Goal: Communication & Community: Answer question/provide support

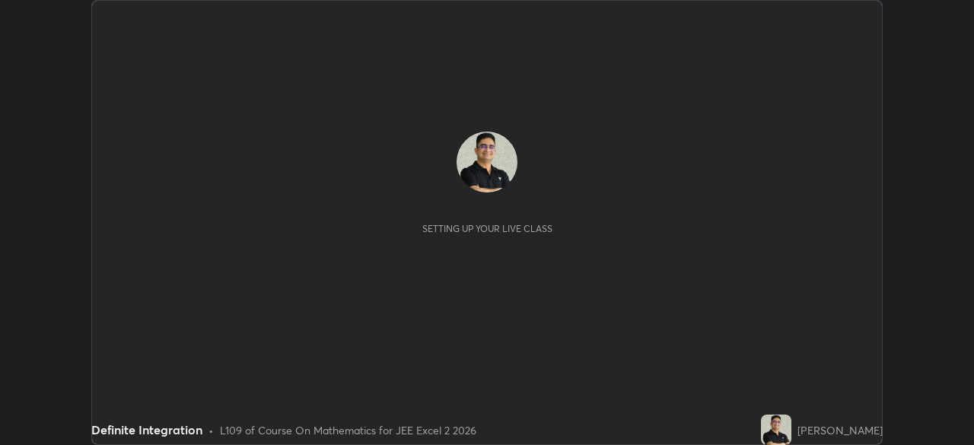
scroll to position [445, 973]
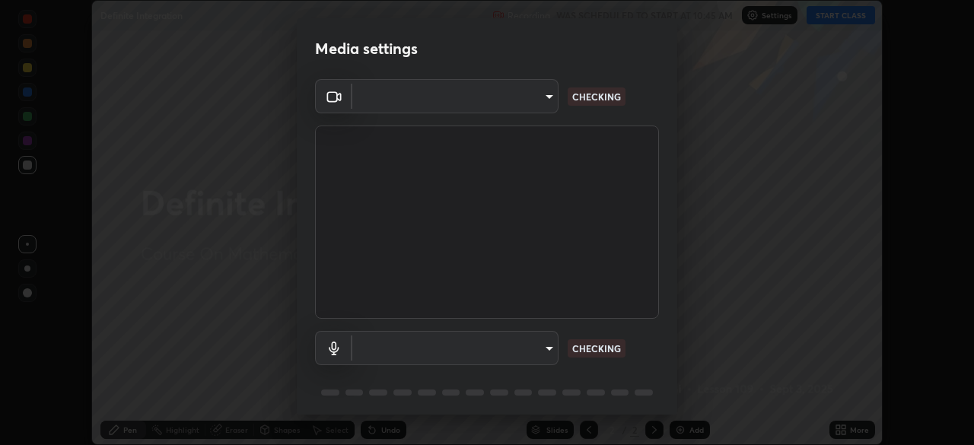
click at [546, 353] on body "Erase all Definite Integration Recording WAS SCHEDULED TO START AT 10:45 AM Set…" at bounding box center [487, 222] width 974 height 445
type input "e7f5d75c66a8ec01b6be6c8d9fba877b5f6738b88fd0c20368e9895a02b6f94a"
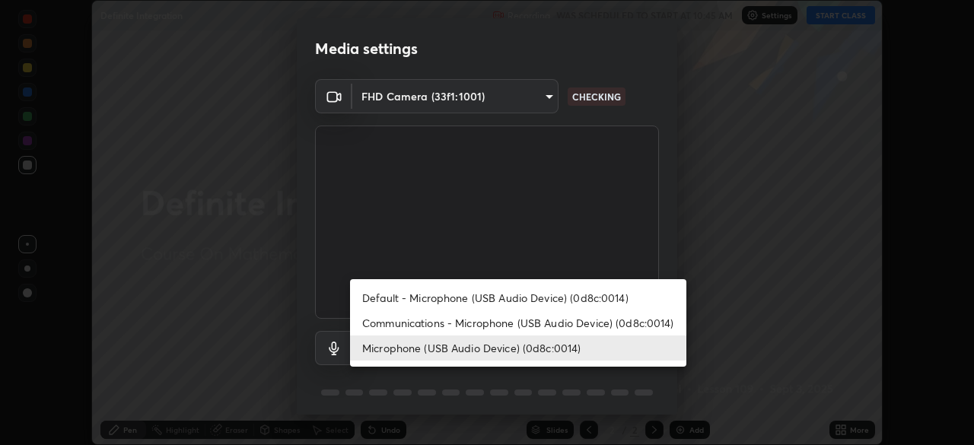
click at [618, 325] on li "Communications - Microphone (USB Audio Device) (0d8c:0014)" at bounding box center [518, 322] width 336 height 25
type input "communications"
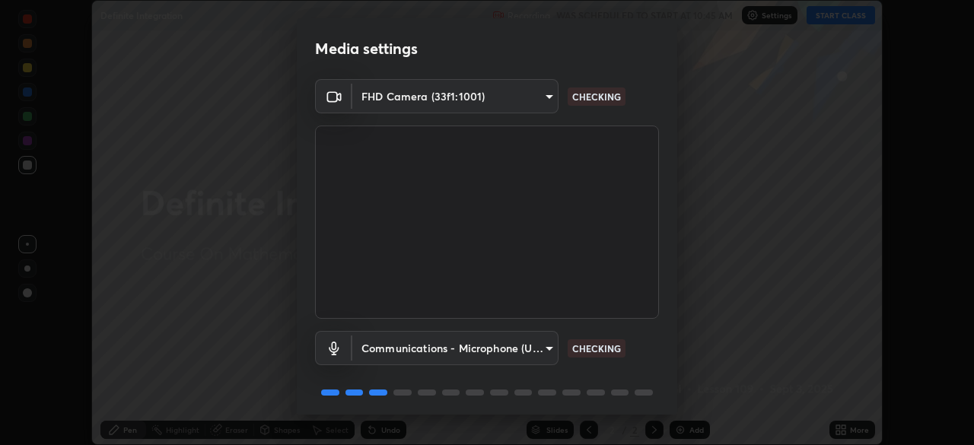
scroll to position [54, 0]
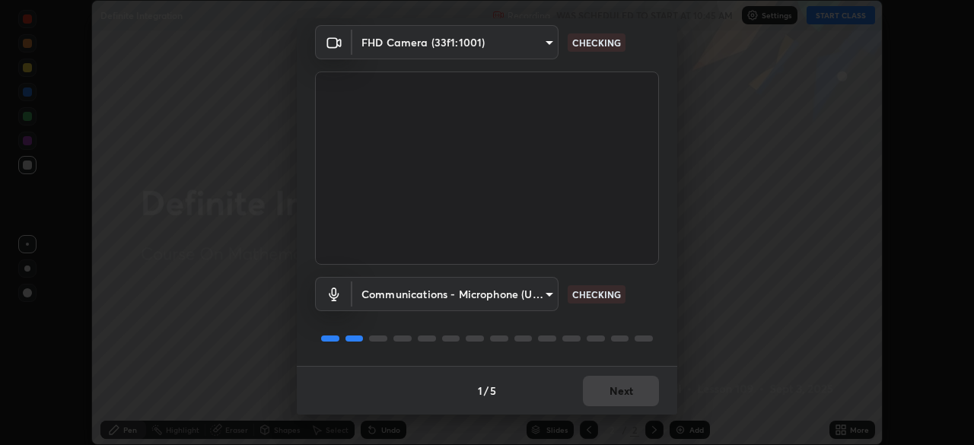
click at [642, 343] on div at bounding box center [487, 338] width 344 height 18
click at [638, 338] on div at bounding box center [644, 339] width 18 height 6
click at [638, 340] on div at bounding box center [644, 339] width 18 height 6
click at [641, 347] on div at bounding box center [487, 338] width 344 height 18
click at [638, 350] on div "Communications - Microphone (USB Audio Device) (0d8c:0014) communications CHECK…" at bounding box center [487, 315] width 344 height 101
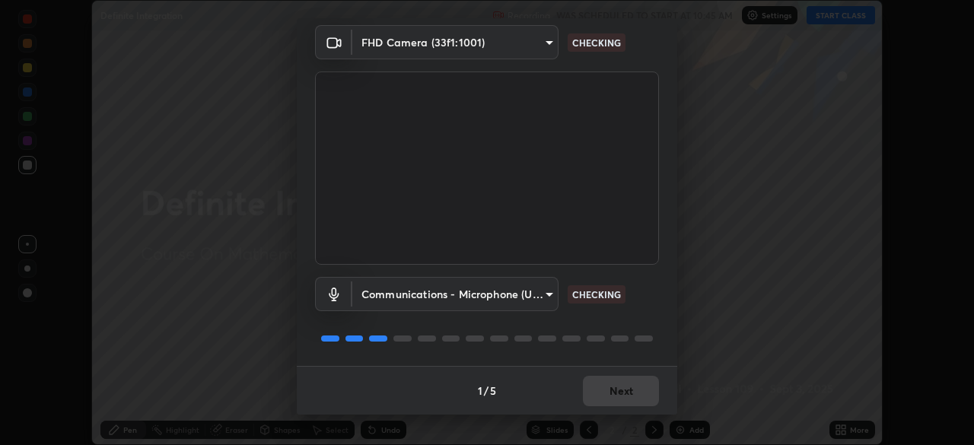
click at [635, 349] on div "Communications - Microphone (USB Audio Device) (0d8c:0014) communications CHECK…" at bounding box center [487, 315] width 344 height 101
click at [637, 349] on div "Communications - Microphone (USB Audio Device) (0d8c:0014) communications CHECK…" at bounding box center [487, 315] width 344 height 101
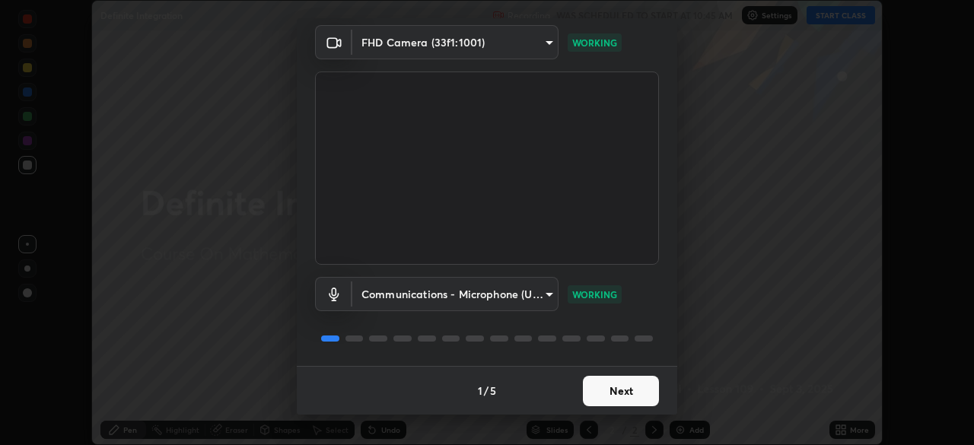
click at [616, 393] on button "Next" at bounding box center [621, 391] width 76 height 30
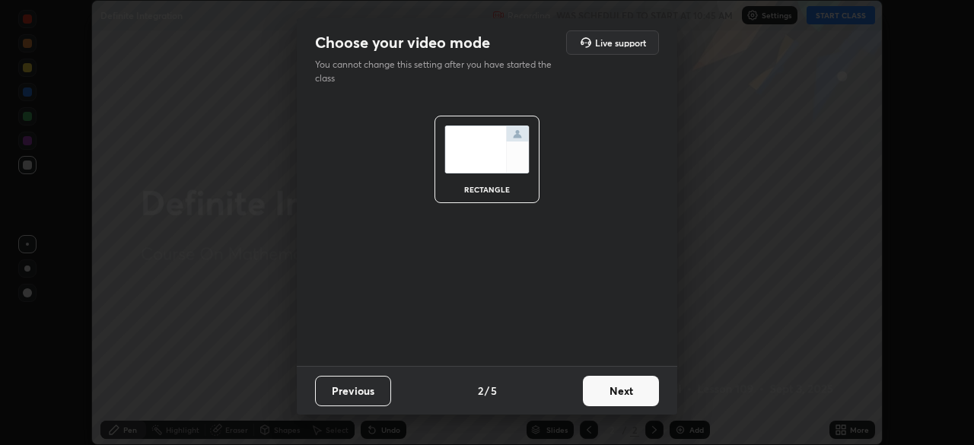
scroll to position [0, 0]
click at [617, 391] on button "Next" at bounding box center [621, 391] width 76 height 30
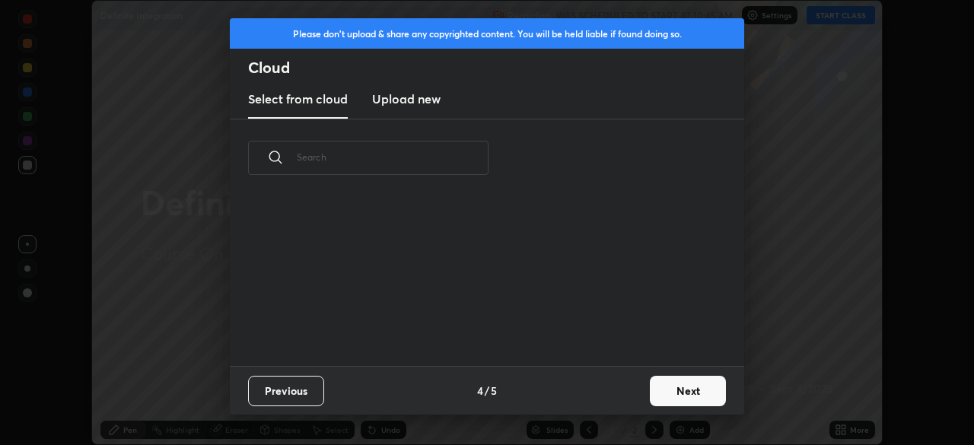
click at [637, 389] on div "Previous 4 / 5 Next" at bounding box center [487, 390] width 514 height 49
click at [651, 389] on button "Next" at bounding box center [688, 391] width 76 height 30
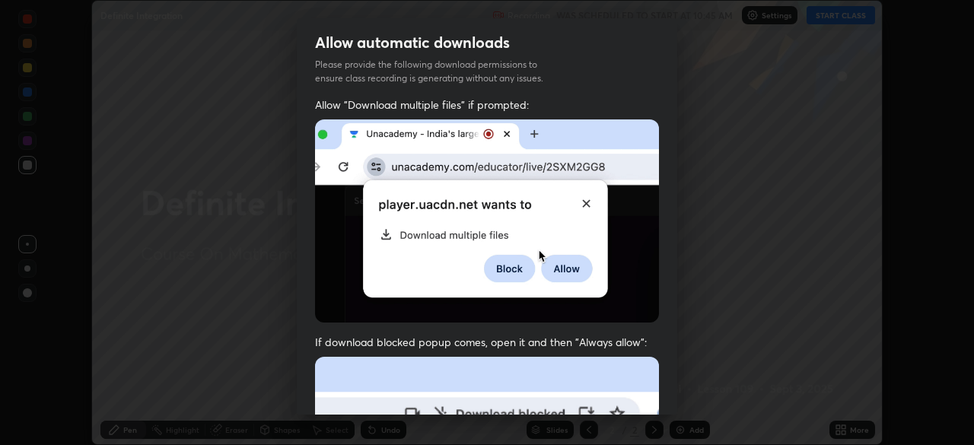
click at [663, 393] on div "Allow "Download multiple files" if prompted: If download blocked popup comes, o…" at bounding box center [487, 417] width 380 height 641
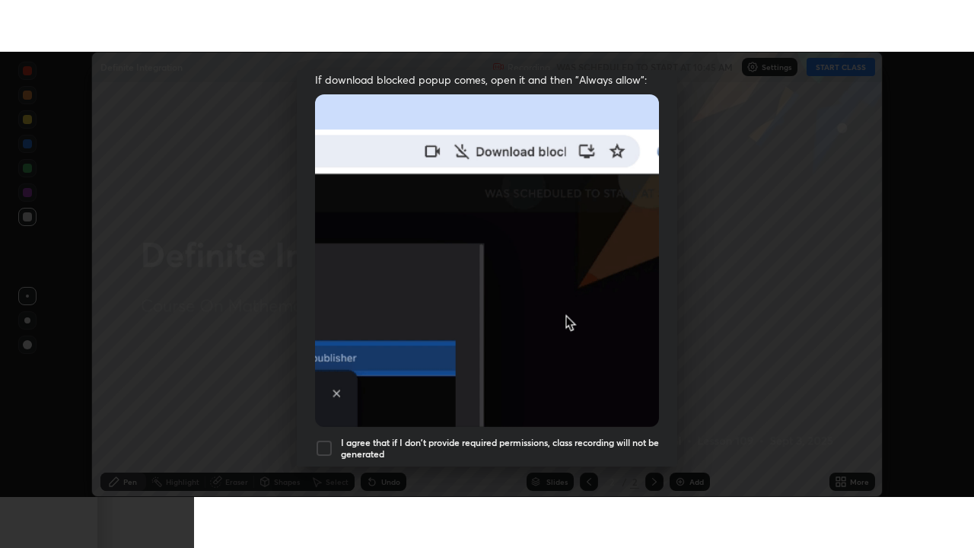
scroll to position [364, 0]
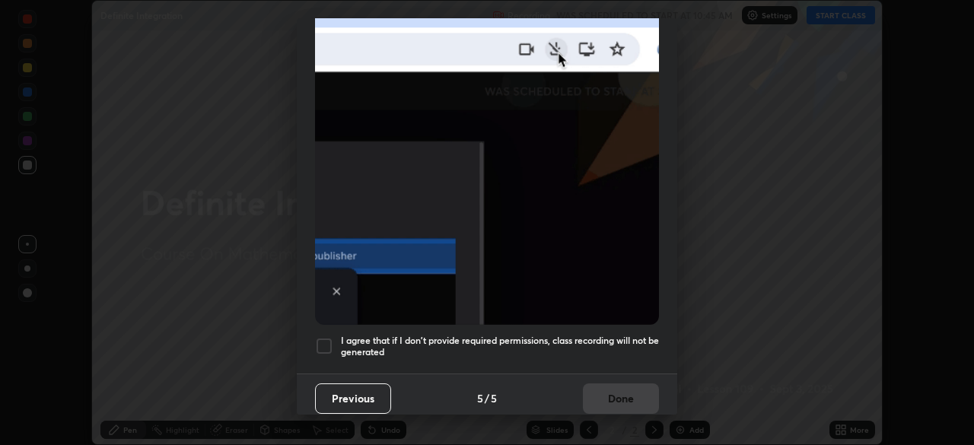
click at [326, 337] on div at bounding box center [324, 346] width 18 height 18
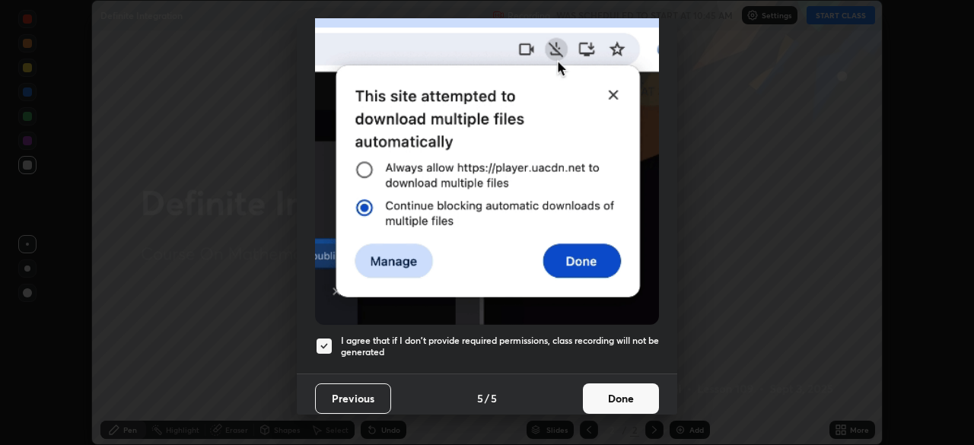
click at [614, 390] on button "Done" at bounding box center [621, 398] width 76 height 30
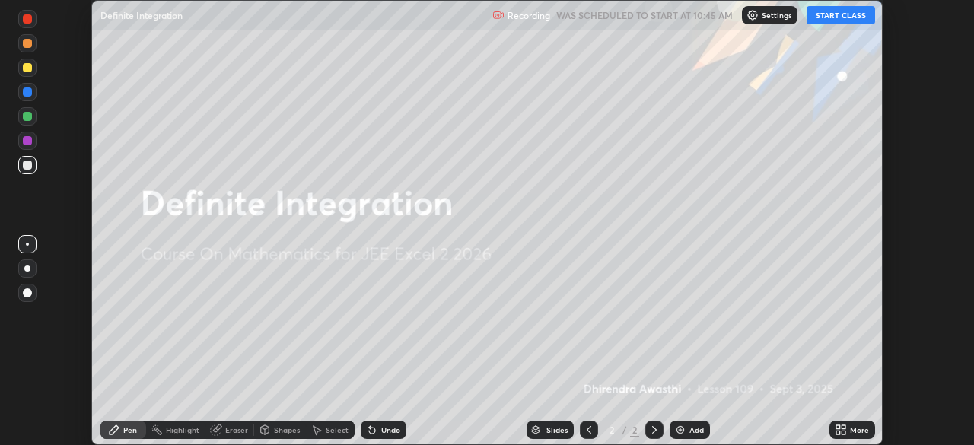
click at [831, 22] on button "START CLASS" at bounding box center [841, 15] width 68 height 18
click at [835, 427] on icon at bounding box center [841, 430] width 12 height 12
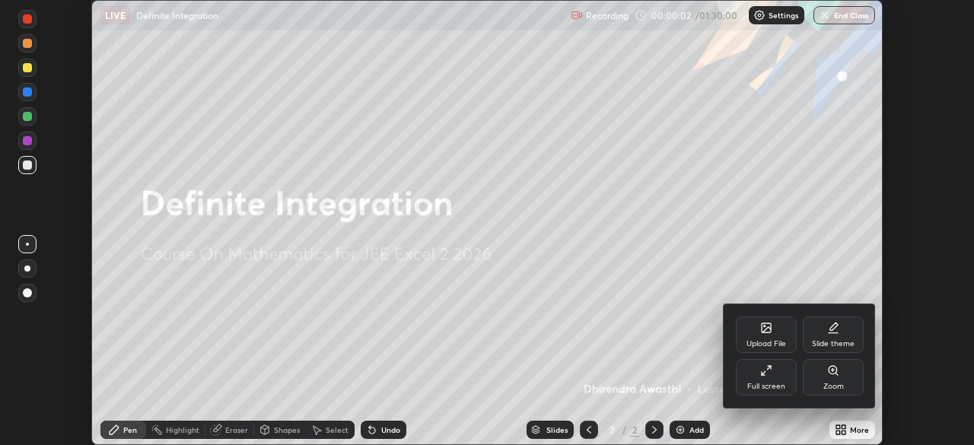
click at [781, 383] on div "Full screen" at bounding box center [766, 387] width 38 height 8
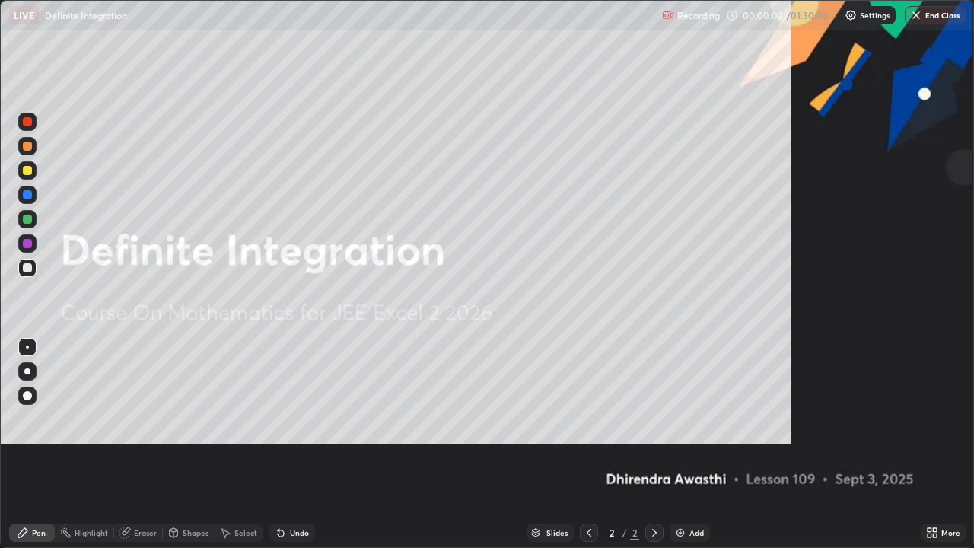
scroll to position [548, 974]
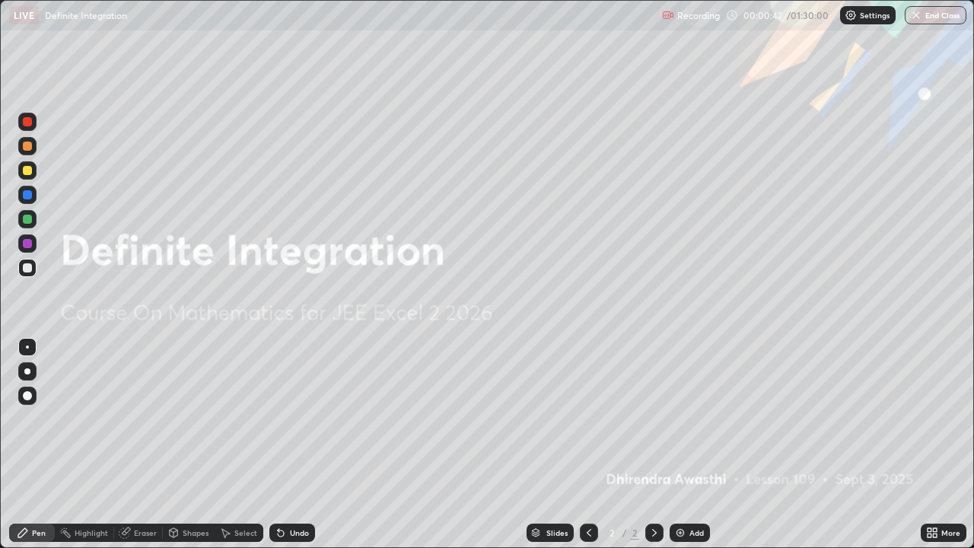
click at [691, 444] on div "Add" at bounding box center [696, 533] width 14 height 8
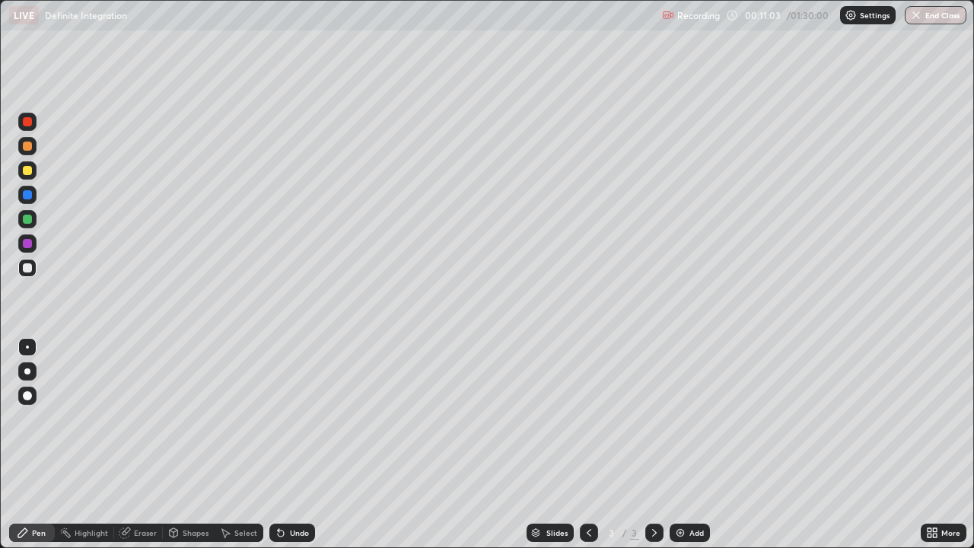
click at [680, 444] on img at bounding box center [680, 533] width 12 height 12
click at [31, 172] on div at bounding box center [27, 170] width 9 height 9
click at [30, 272] on div at bounding box center [27, 267] width 9 height 9
click at [294, 444] on div "Undo" at bounding box center [299, 533] width 19 height 8
click at [24, 269] on div at bounding box center [27, 267] width 9 height 9
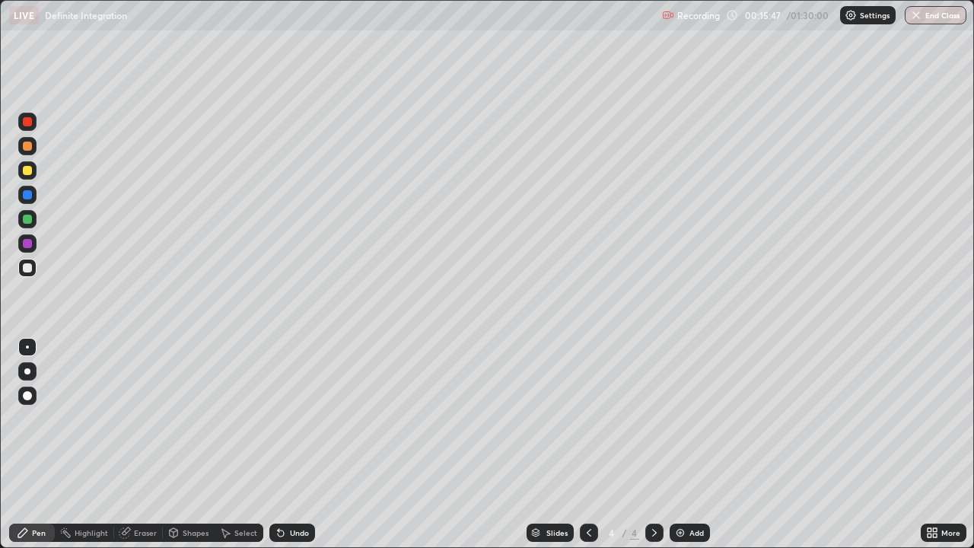
click at [27, 172] on div at bounding box center [27, 170] width 9 height 9
click at [30, 269] on div at bounding box center [27, 267] width 9 height 9
click at [286, 444] on div "Undo" at bounding box center [292, 532] width 46 height 18
click at [27, 171] on div at bounding box center [27, 170] width 9 height 9
click at [689, 444] on div "Add" at bounding box center [696, 533] width 14 height 8
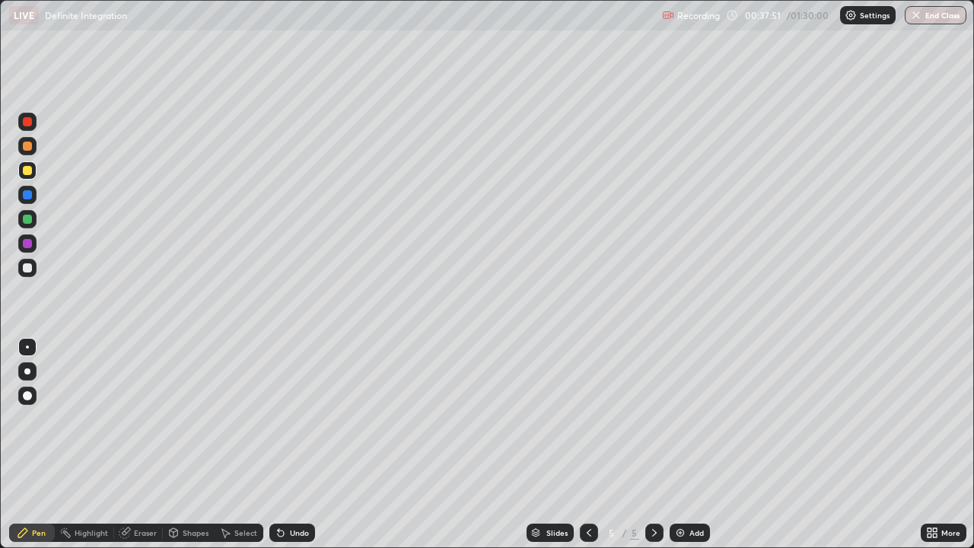
click at [30, 173] on div at bounding box center [27, 170] width 9 height 9
click at [29, 267] on div at bounding box center [27, 267] width 9 height 9
click at [290, 444] on div "Undo" at bounding box center [299, 533] width 19 height 8
click at [295, 444] on div "Undo" at bounding box center [299, 533] width 19 height 8
click at [304, 444] on div "Undo" at bounding box center [299, 533] width 19 height 8
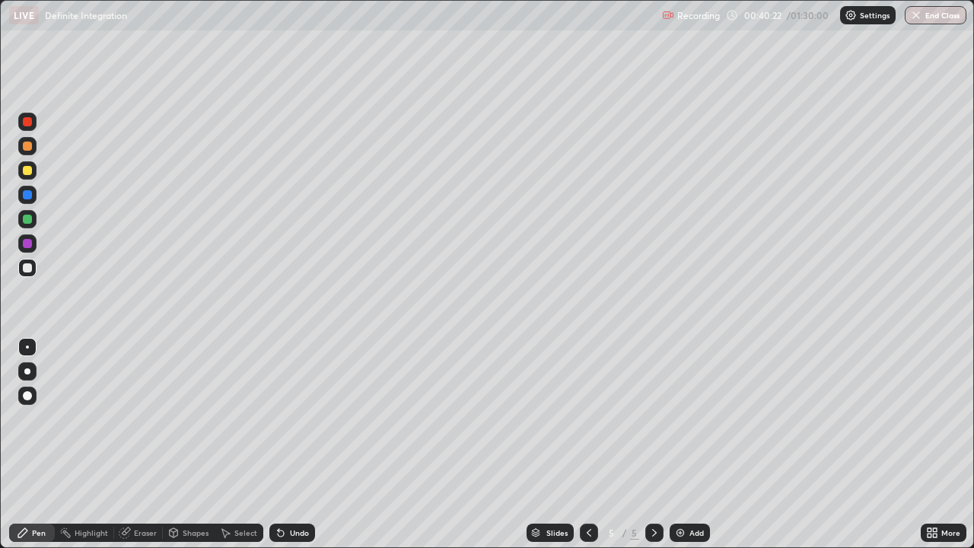
click at [143, 444] on div "Eraser" at bounding box center [145, 533] width 23 height 8
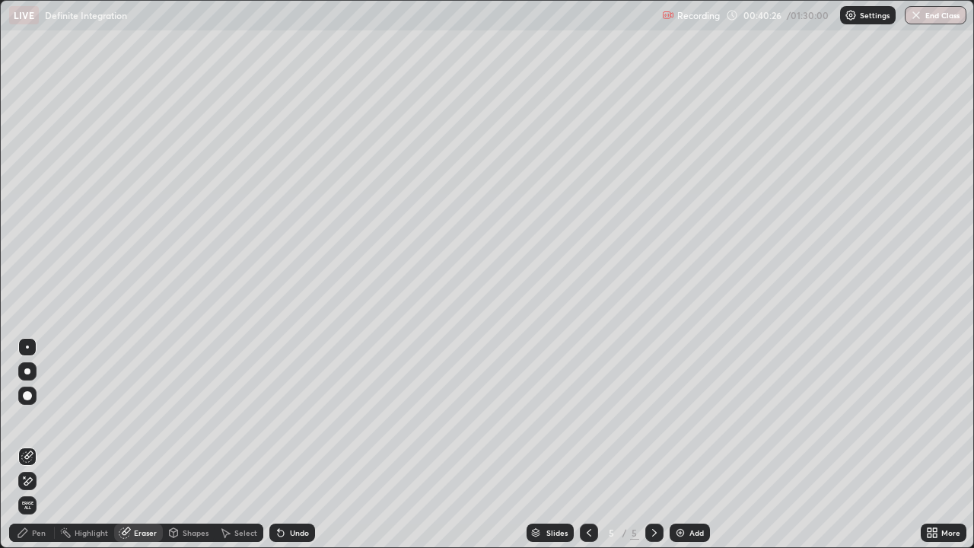
click at [39, 444] on div "Pen" at bounding box center [39, 533] width 14 height 8
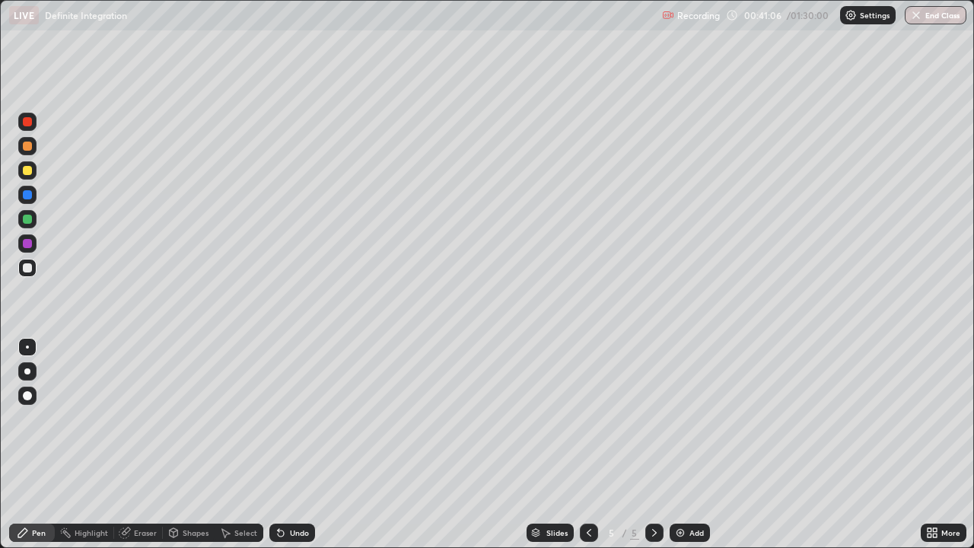
click at [300, 444] on div "Undo" at bounding box center [299, 533] width 19 height 8
click at [302, 444] on div "Undo" at bounding box center [299, 533] width 19 height 8
click at [28, 243] on div at bounding box center [27, 243] width 9 height 9
click at [148, 444] on div "Eraser" at bounding box center [145, 533] width 23 height 8
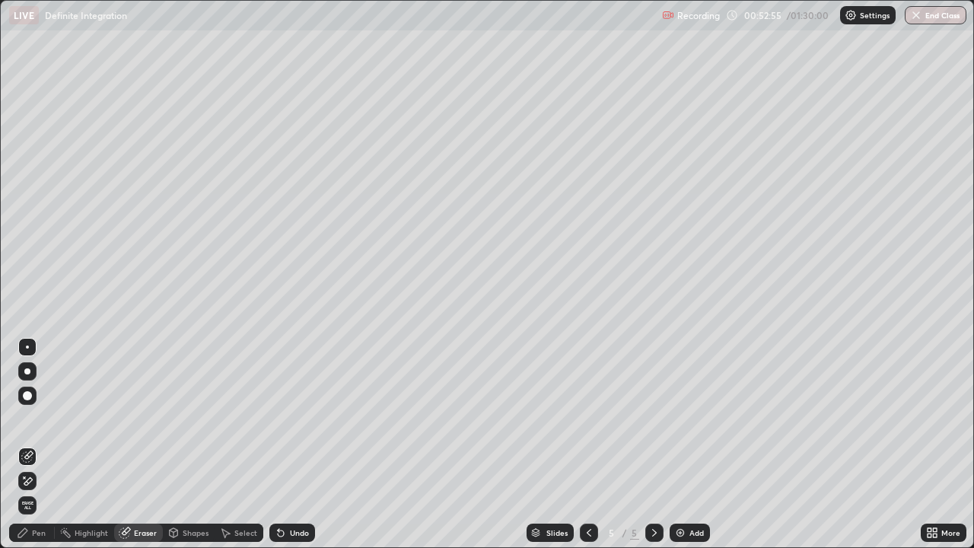
click at [35, 444] on div "Pen" at bounding box center [39, 533] width 14 height 8
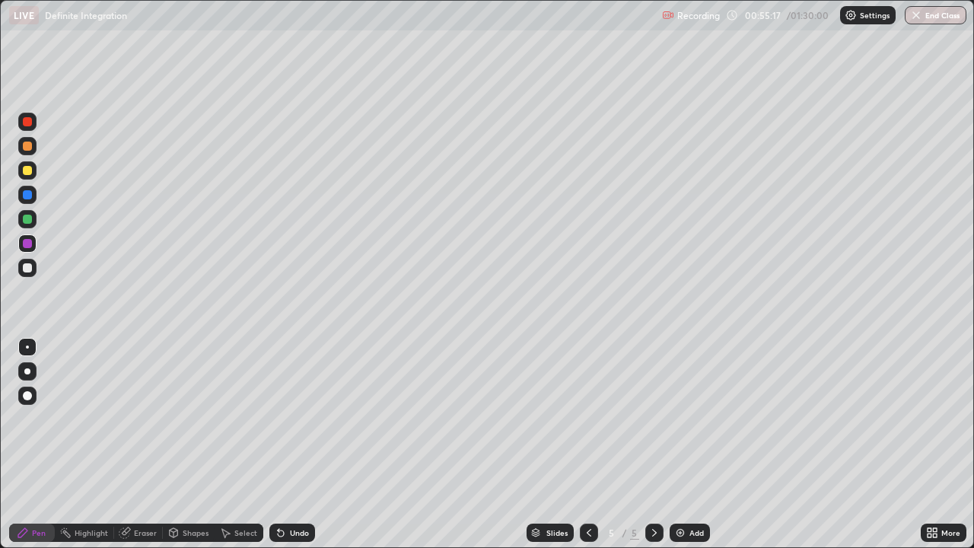
click at [28, 269] on div at bounding box center [27, 267] width 9 height 9
click at [29, 226] on div at bounding box center [27, 219] width 18 height 18
click at [691, 444] on div "Add" at bounding box center [696, 533] width 14 height 8
click at [27, 396] on div at bounding box center [27, 395] width 9 height 9
click at [290, 444] on div "Undo" at bounding box center [299, 533] width 19 height 8
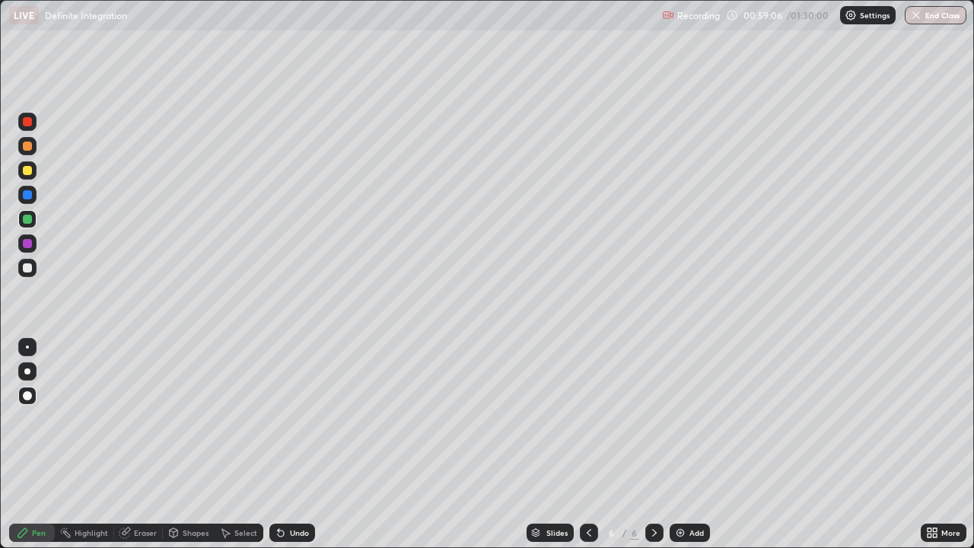
click at [290, 444] on div "Undo" at bounding box center [292, 532] width 46 height 18
click at [135, 444] on div "Eraser" at bounding box center [145, 533] width 23 height 8
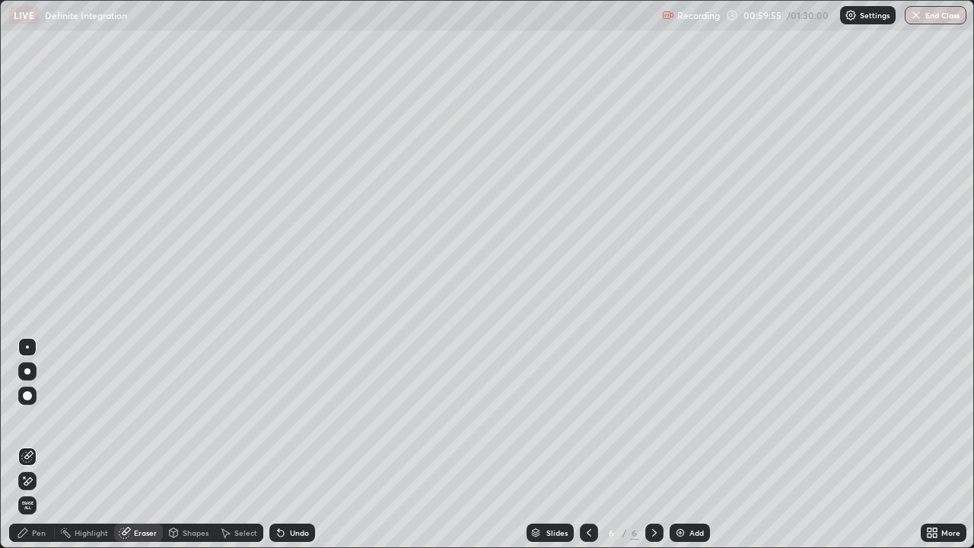
click at [43, 444] on div "Pen" at bounding box center [39, 533] width 14 height 8
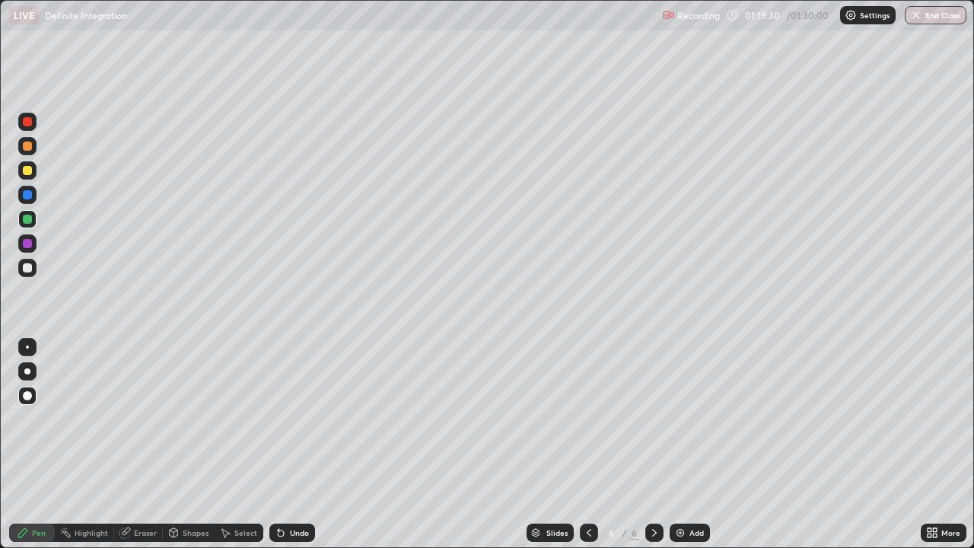
click at [28, 268] on div at bounding box center [27, 267] width 9 height 9
click at [33, 271] on div at bounding box center [27, 268] width 18 height 18
click at [27, 196] on div at bounding box center [27, 194] width 9 height 9
click at [30, 269] on div at bounding box center [27, 267] width 9 height 9
click at [27, 347] on div at bounding box center [27, 346] width 3 height 3
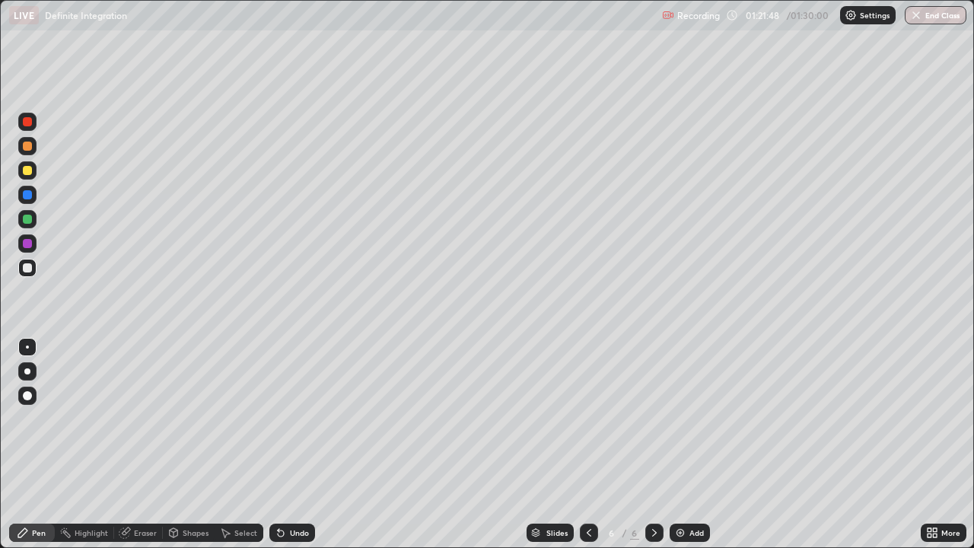
click at [27, 347] on div at bounding box center [27, 346] width 3 height 3
click at [296, 444] on div "Undo" at bounding box center [299, 533] width 19 height 8
click at [299, 444] on div "Undo" at bounding box center [292, 532] width 46 height 18
click at [33, 199] on div at bounding box center [27, 195] width 18 height 18
click at [29, 195] on div at bounding box center [27, 194] width 9 height 9
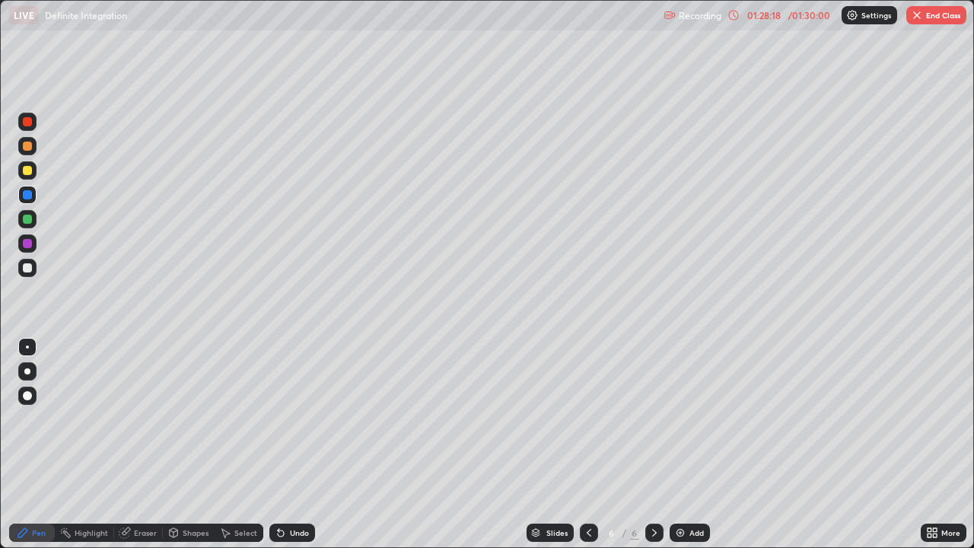
click at [30, 202] on div at bounding box center [27, 195] width 18 height 18
click at [648, 444] on div at bounding box center [654, 532] width 18 height 30
click at [695, 444] on div "Add" at bounding box center [696, 533] width 14 height 8
click at [586, 444] on icon at bounding box center [589, 533] width 12 height 12
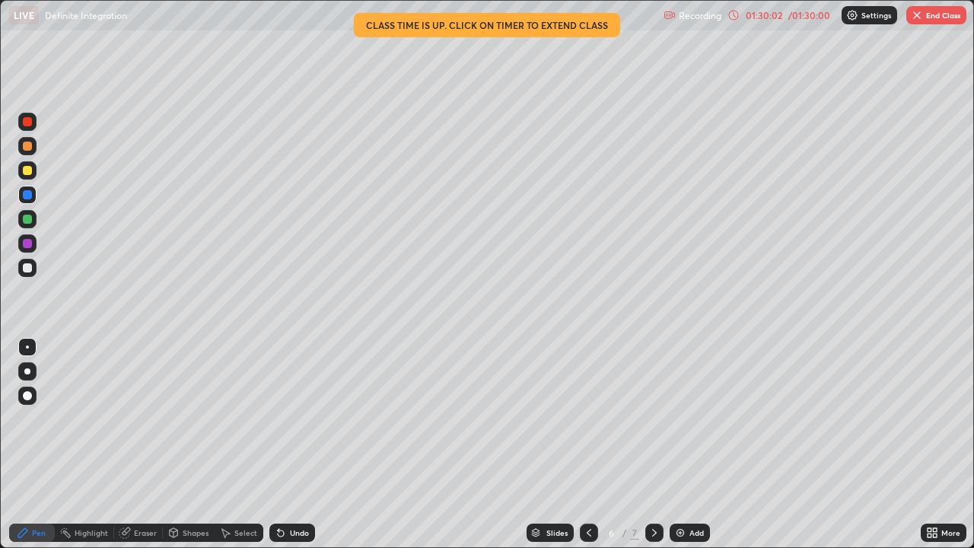
click at [652, 444] on icon at bounding box center [654, 533] width 5 height 8
click at [297, 444] on div "Undo" at bounding box center [299, 533] width 19 height 8
click at [297, 444] on div "Undo" at bounding box center [292, 532] width 46 height 18
click at [588, 444] on icon at bounding box center [589, 533] width 12 height 12
click at [651, 444] on div at bounding box center [654, 532] width 18 height 18
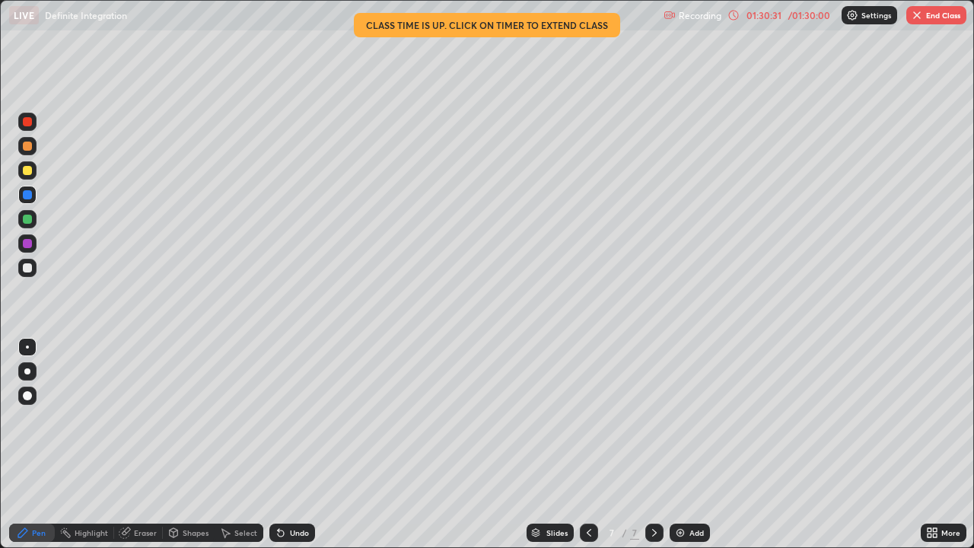
click at [24, 173] on div at bounding box center [27, 170] width 9 height 9
click at [30, 401] on div at bounding box center [27, 396] width 18 height 18
click at [33, 401] on div at bounding box center [27, 396] width 18 height 18
click at [34, 399] on div at bounding box center [27, 396] width 18 height 18
click at [950, 18] on button "End Class" at bounding box center [936, 15] width 60 height 18
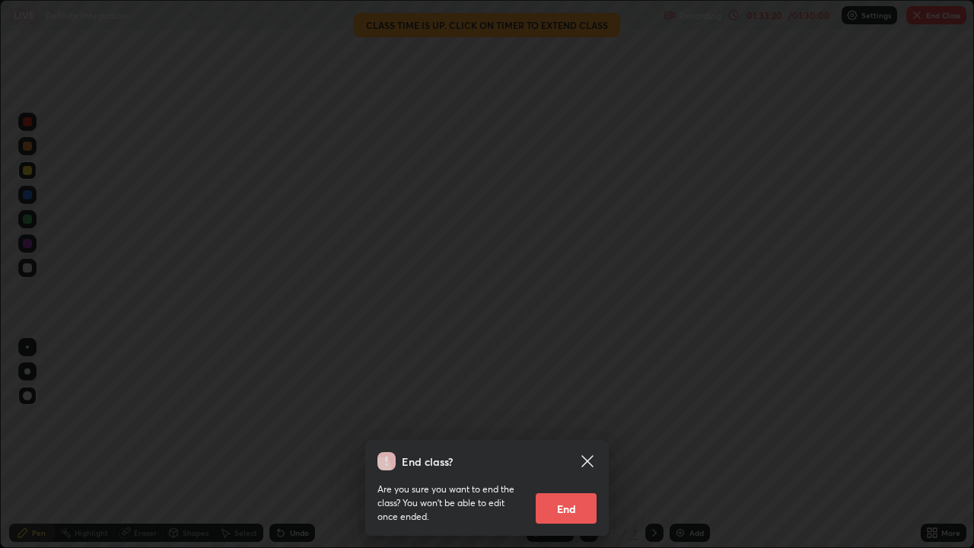
click at [569, 444] on button "End" at bounding box center [566, 508] width 61 height 30
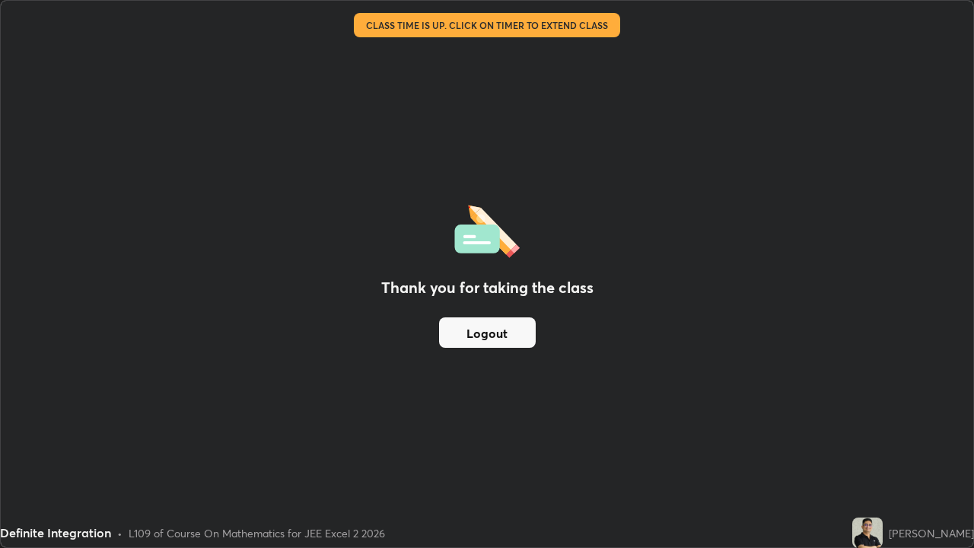
click at [485, 334] on button "Logout" at bounding box center [487, 332] width 97 height 30
